Goal: Task Accomplishment & Management: Use online tool/utility

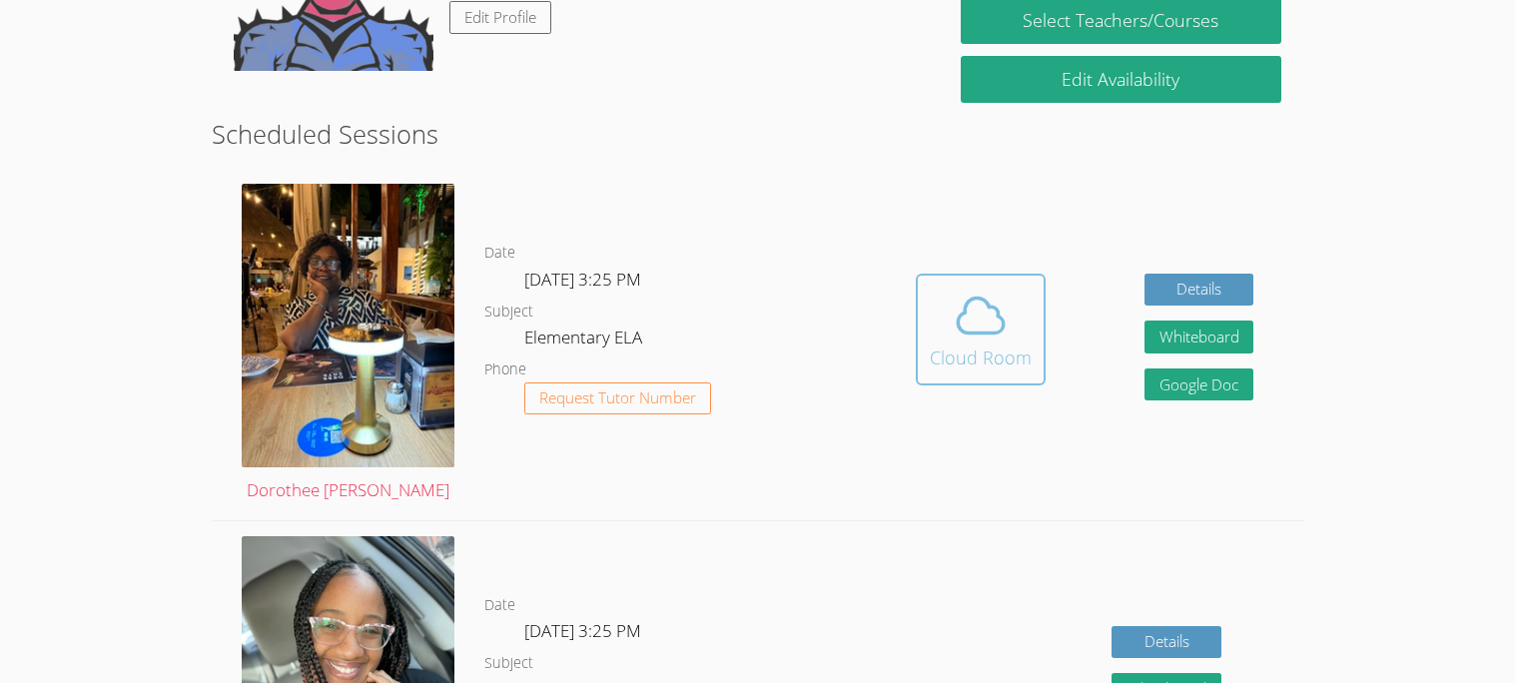
scroll to position [425, 0]
click at [949, 278] on button "Cloud Room" at bounding box center [981, 329] width 130 height 112
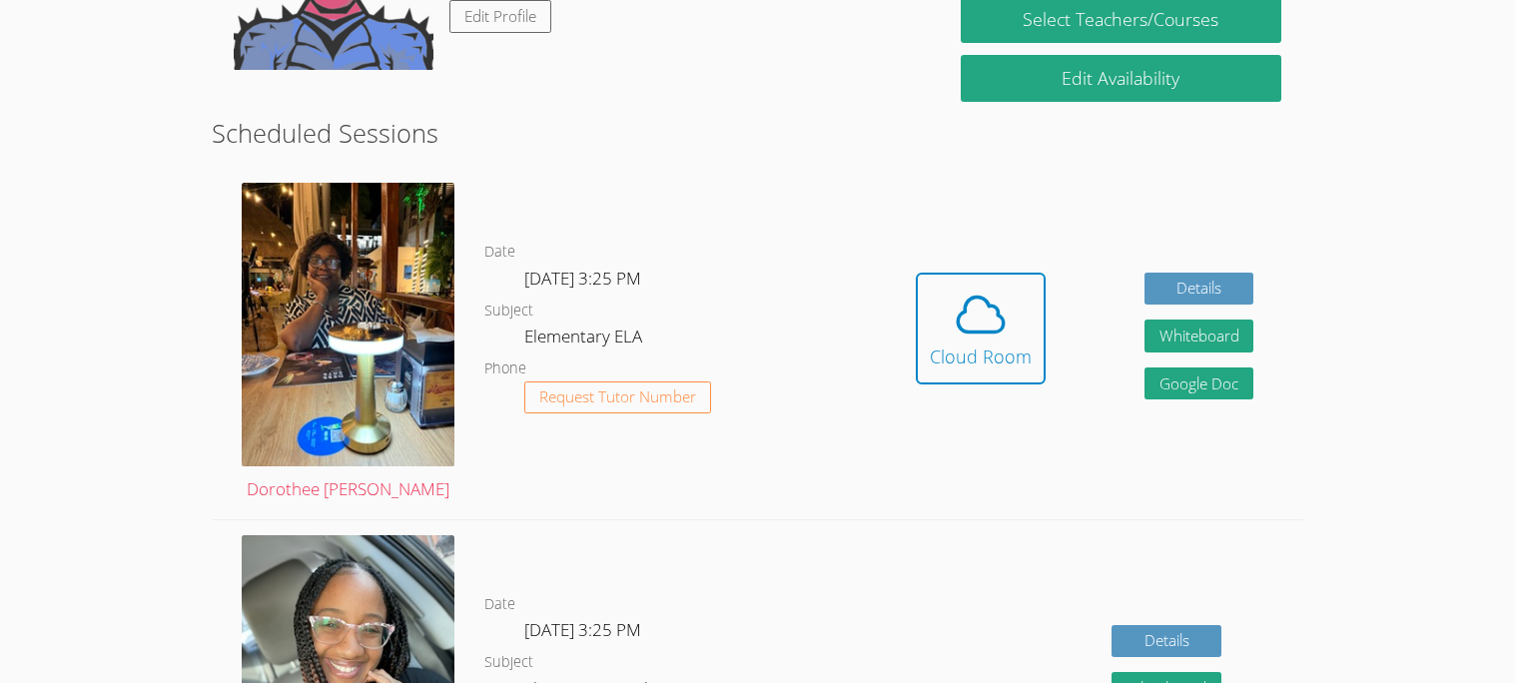
click at [700, 148] on h2 "Scheduled Sessions" at bounding box center [757, 133] width 1090 height 38
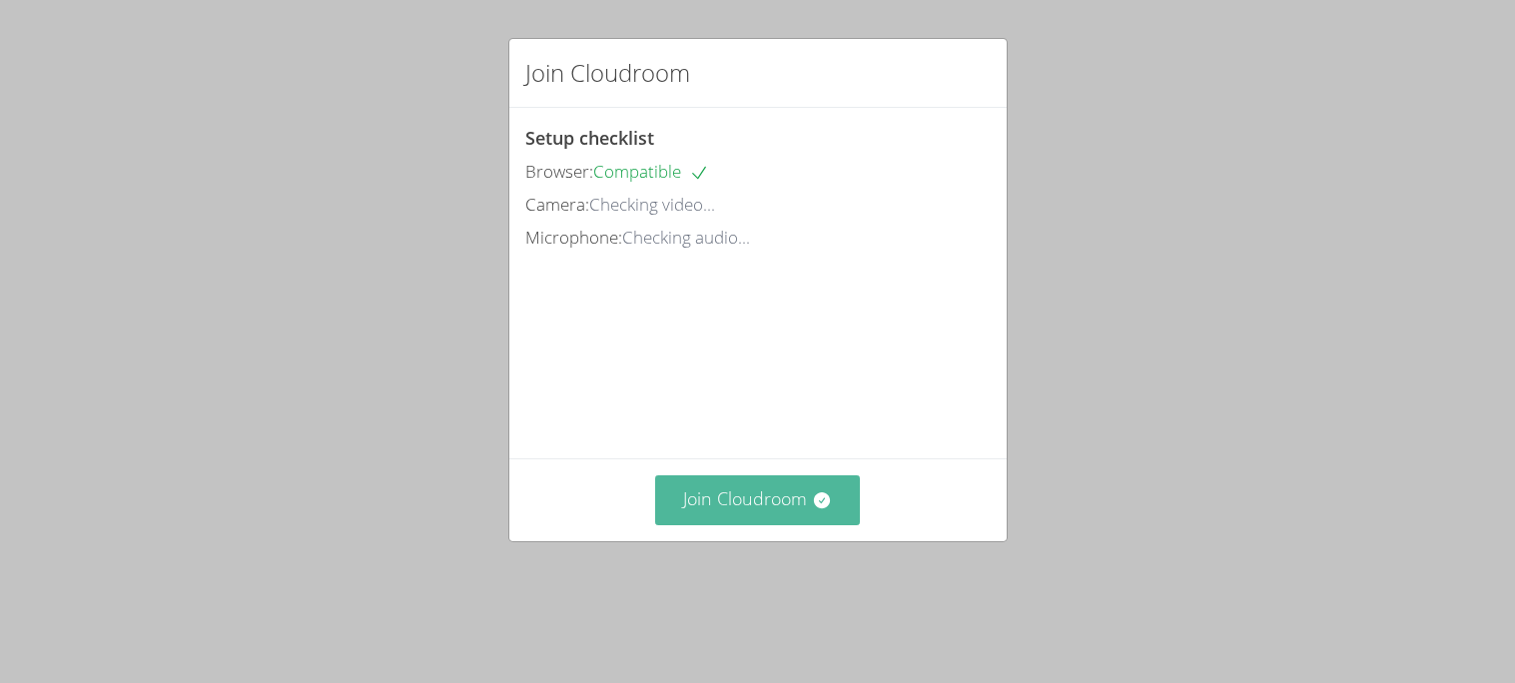
click at [726, 524] on button "Join Cloudroom" at bounding box center [757, 499] width 205 height 49
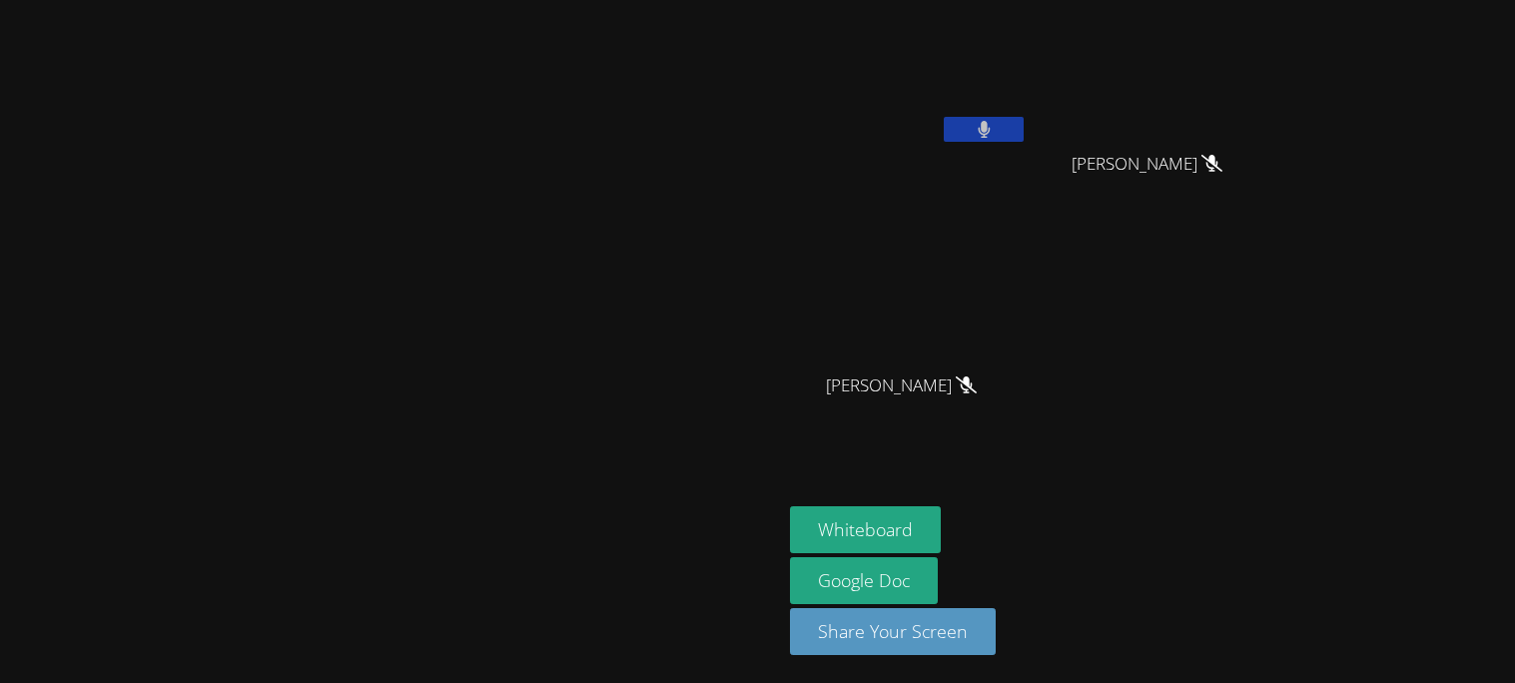
click at [1028, 115] on video at bounding box center [909, 75] width 238 height 134
click at [1024, 125] on button at bounding box center [984, 129] width 80 height 25
click at [995, 136] on icon at bounding box center [984, 129] width 21 height 17
click at [1024, 132] on button at bounding box center [984, 129] width 80 height 25
click at [941, 528] on button "Whiteboard" at bounding box center [865, 529] width 151 height 47
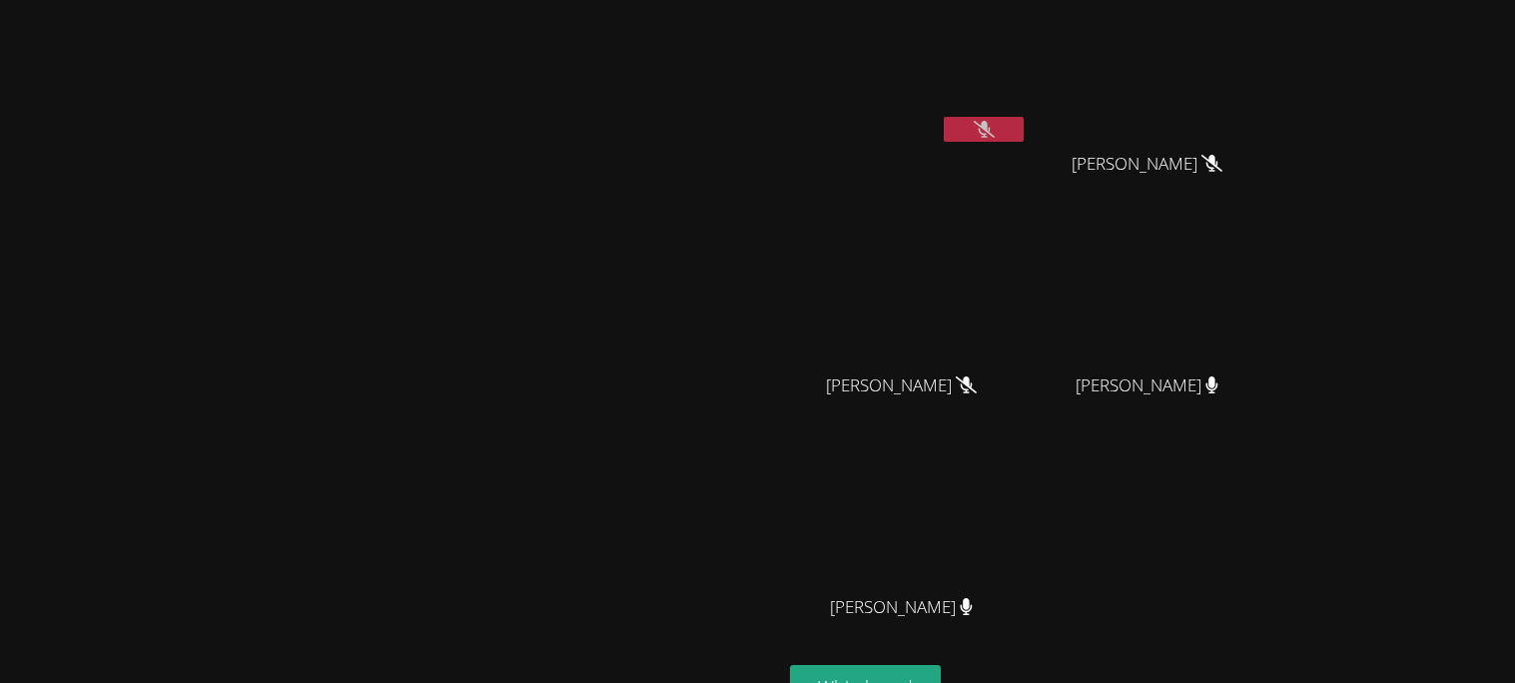
click at [1024, 134] on button at bounding box center [984, 129] width 80 height 25
click at [1024, 131] on button at bounding box center [984, 129] width 80 height 25
click at [1218, 166] on span "[PERSON_NAME]" at bounding box center [1146, 164] width 143 height 29
click at [1217, 166] on icon at bounding box center [1211, 163] width 12 height 17
click at [1273, 80] on video at bounding box center [1155, 75] width 238 height 134
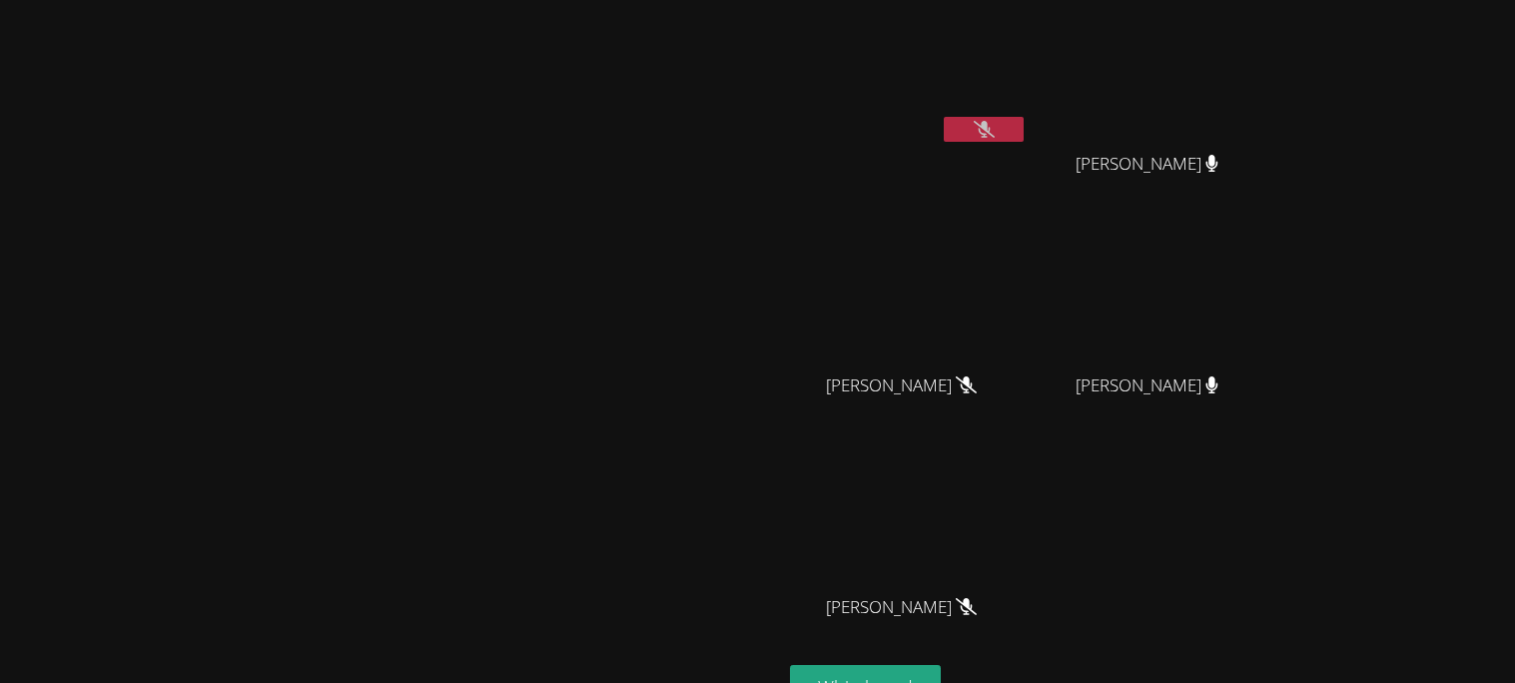
click at [1273, 37] on video at bounding box center [1155, 75] width 238 height 134
click at [1273, 40] on video at bounding box center [1155, 75] width 238 height 134
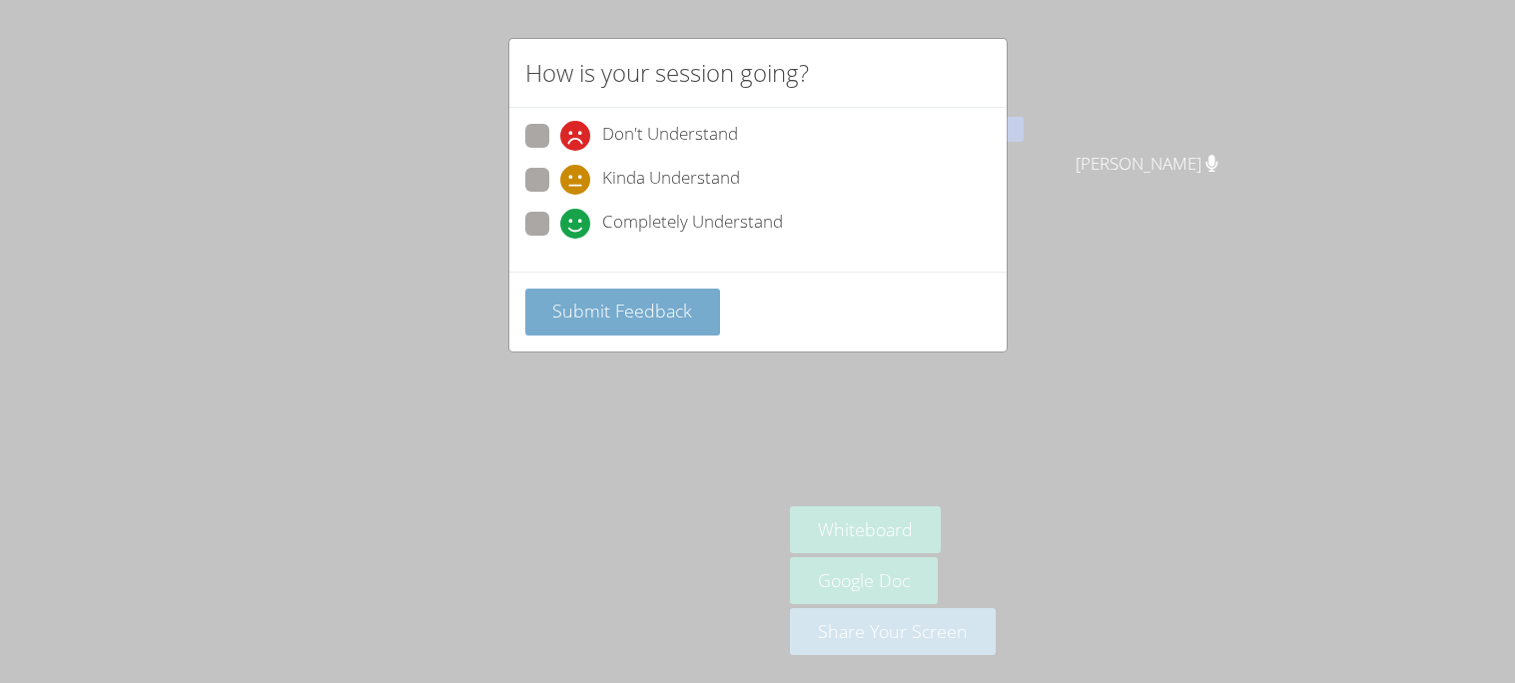
click at [591, 322] on button "Submit Feedback" at bounding box center [623, 312] width 196 height 47
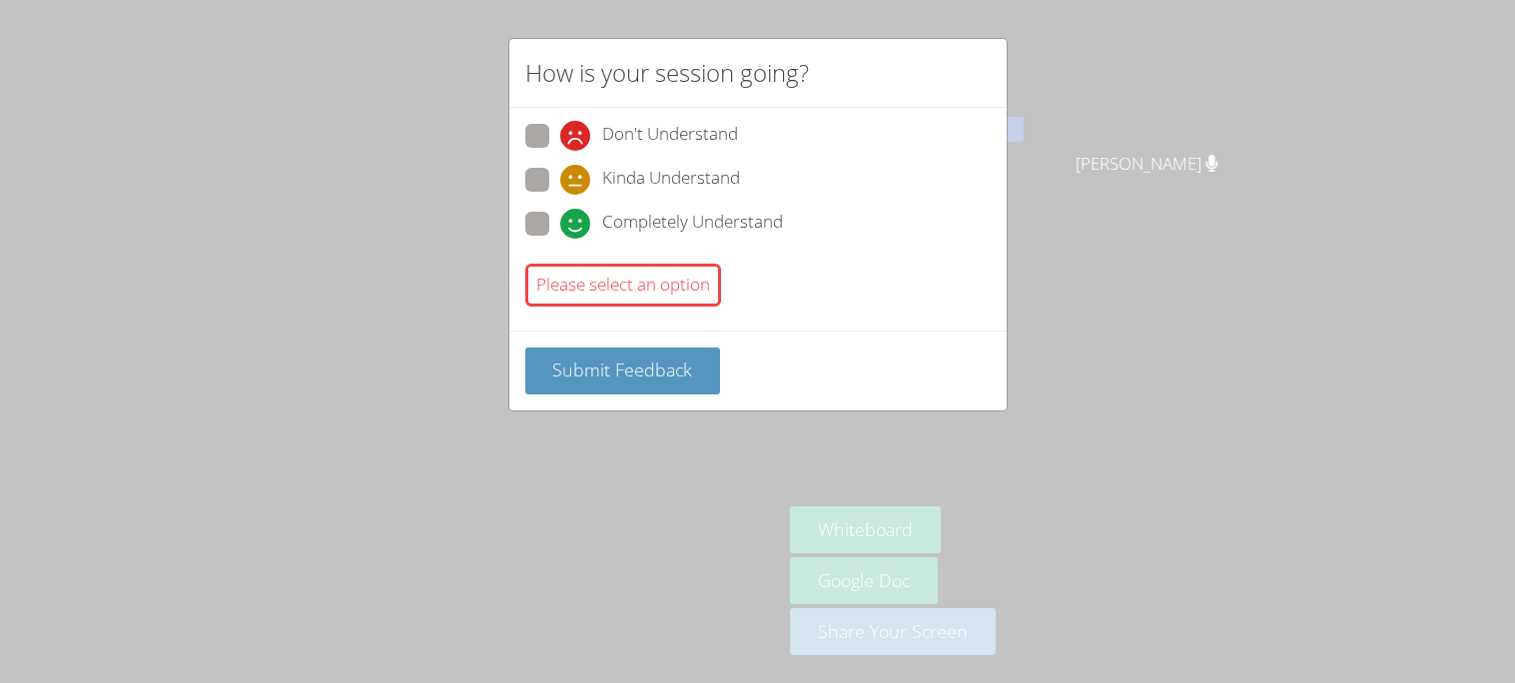
click at [560, 239] on span at bounding box center [560, 239] width 0 height 0
click at [560, 227] on input "Completely Understand" at bounding box center [568, 220] width 17 height 17
radio input "true"
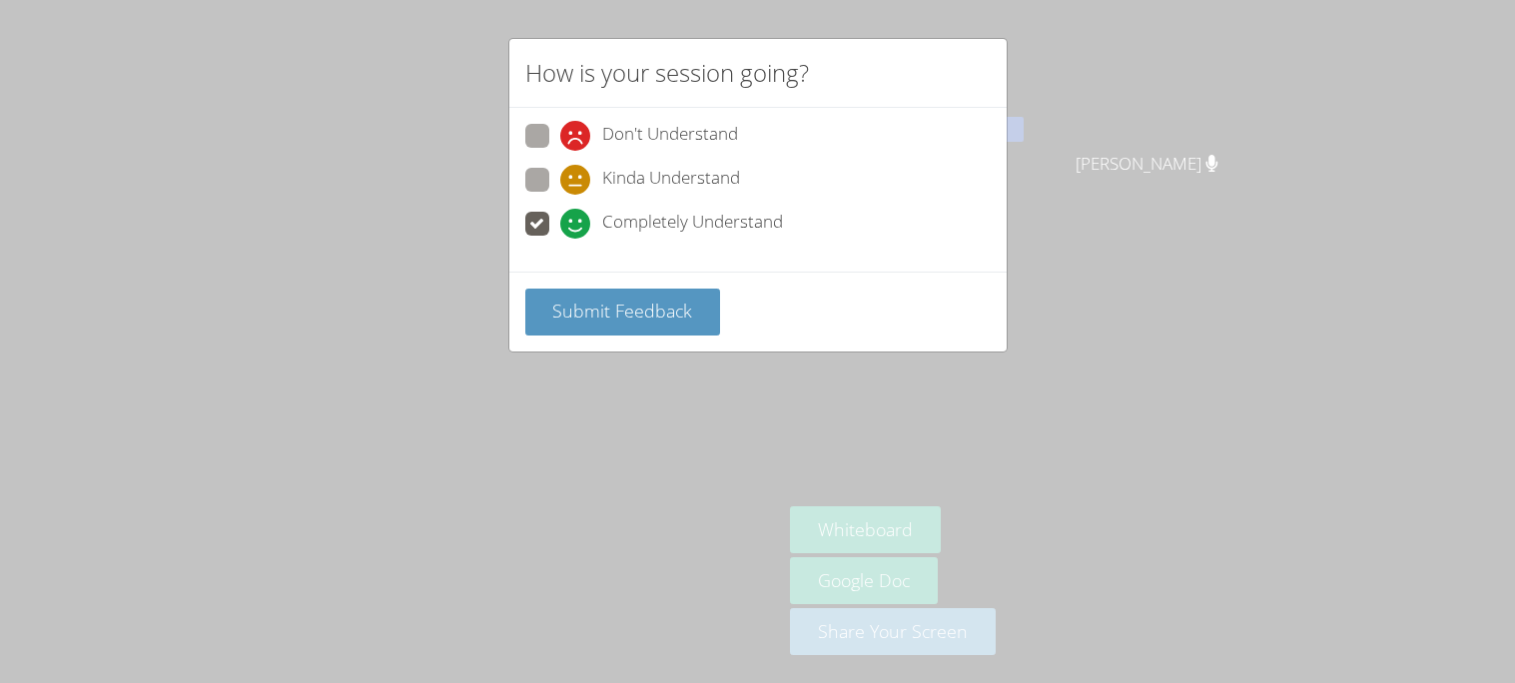
click at [632, 334] on div "Submit Feedback" at bounding box center [757, 312] width 497 height 80
click at [645, 316] on span "Submit Feedback" at bounding box center [622, 311] width 140 height 24
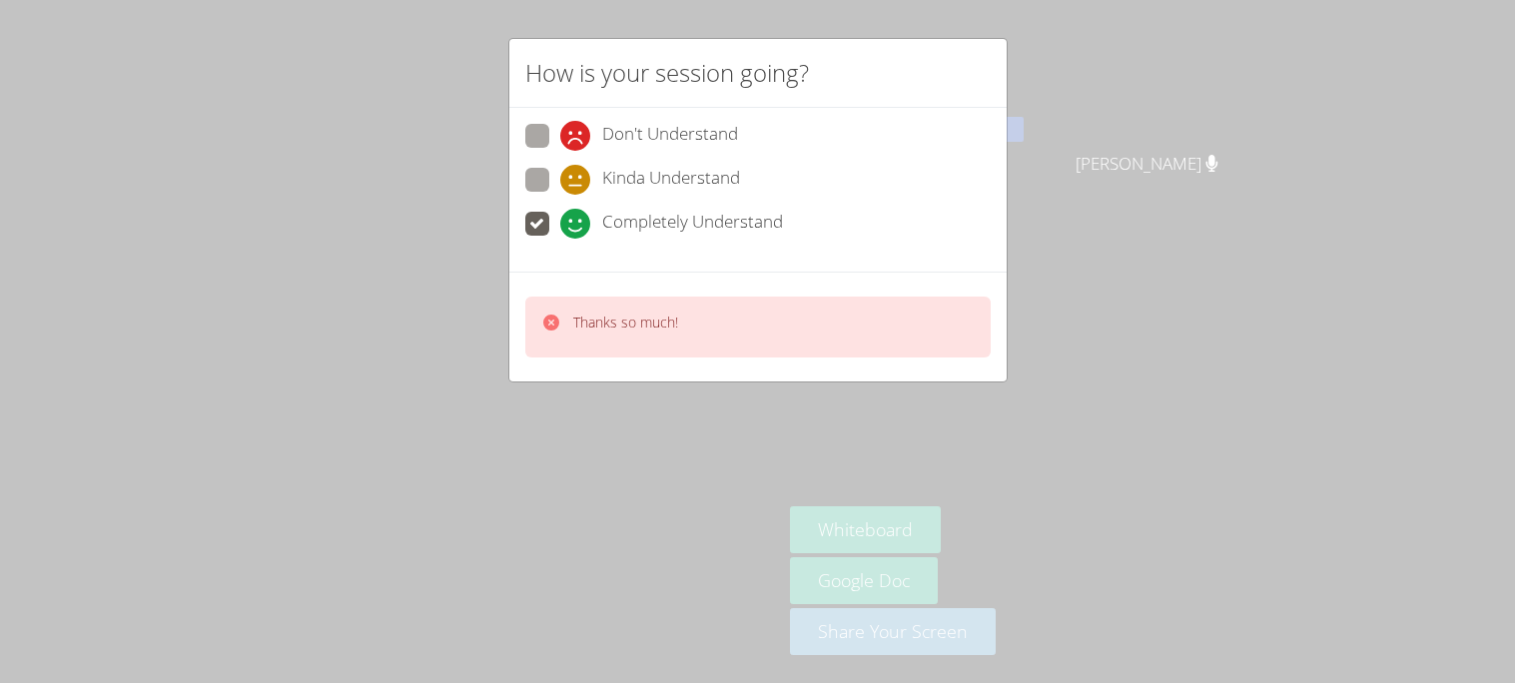
click at [680, 324] on div "Thanks so much!" at bounding box center [757, 327] width 465 height 61
click at [1319, 353] on div "How is your session going? Don't Understand Kinda Understand Completely Underst…" at bounding box center [757, 341] width 1515 height 683
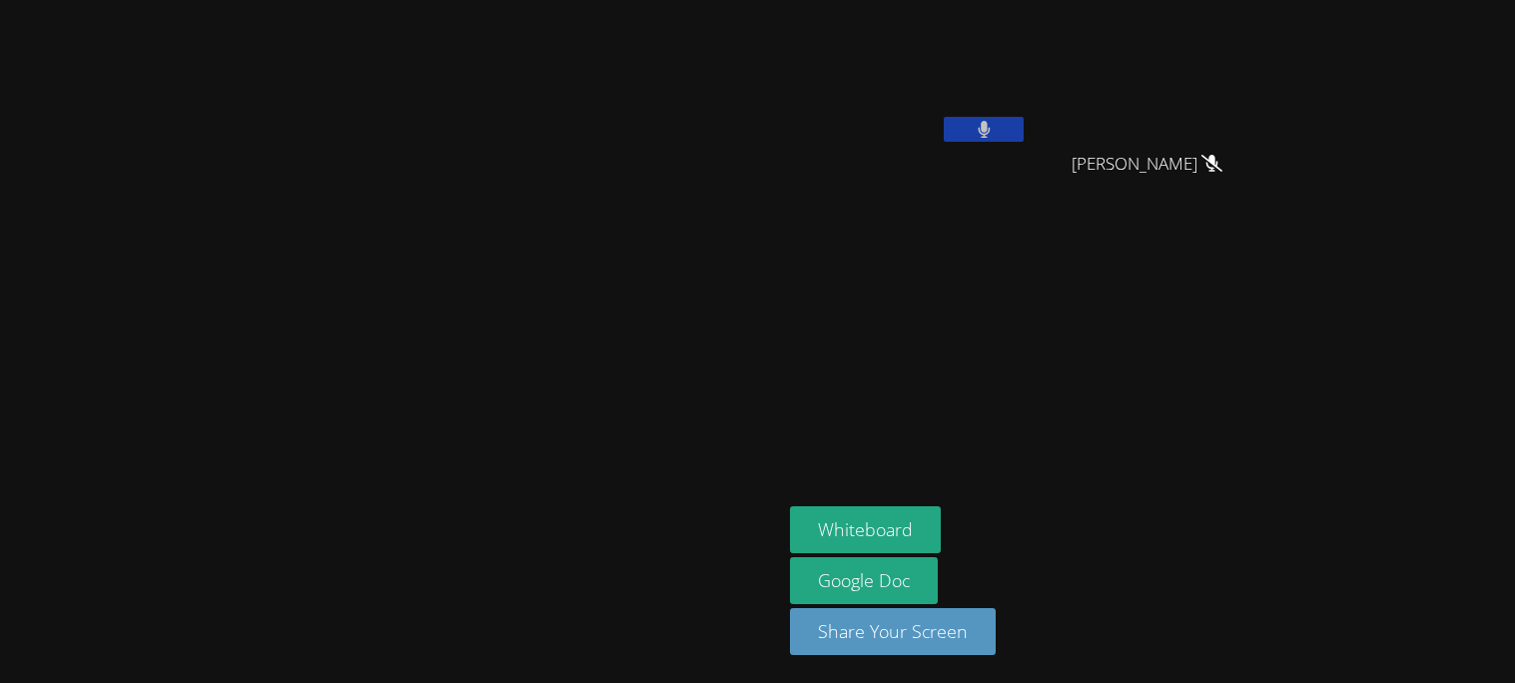
click at [1024, 134] on button at bounding box center [984, 129] width 80 height 25
